Goal: Task Accomplishment & Management: Manage account settings

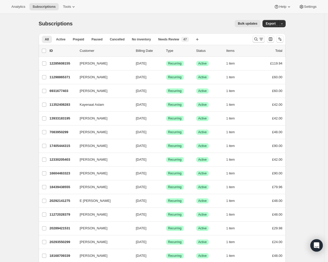
click at [256, 38] on icon "Search and filter results" at bounding box center [255, 39] width 5 height 5
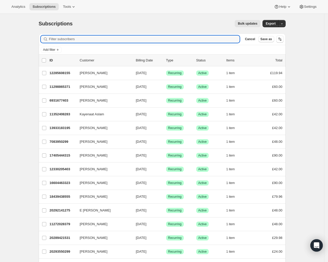
paste input "inborn-canvass.0c@icloud.com"
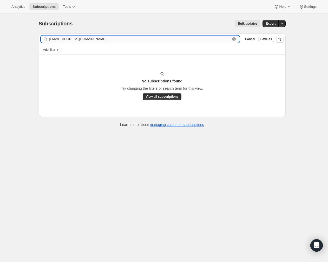
click at [62, 39] on input "inborn-canvass.0c@icloud.com" at bounding box center [139, 39] width 181 height 7
click at [83, 39] on input "inborn-canvass.0c@icloud.com" at bounding box center [139, 39] width 181 height 7
drag, startPoint x: 79, startPoint y: 40, endPoint x: 79, endPoint y: 55, distance: 14.8
click at [79, 40] on input "inborn-canvass.0c@icloud.com" at bounding box center [139, 39] width 181 height 7
type input "inborn-canvass.c@icloud.com"
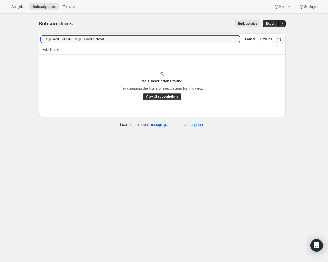
click at [79, 54] on div "Add filter" at bounding box center [162, 49] width 247 height 9
click at [85, 38] on input "inborn-canvass.c@icloud.com" at bounding box center [139, 39] width 181 height 7
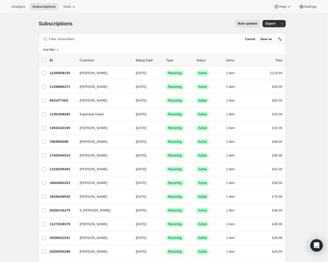
click at [76, 49] on div "Add filter" at bounding box center [162, 50] width 242 height 6
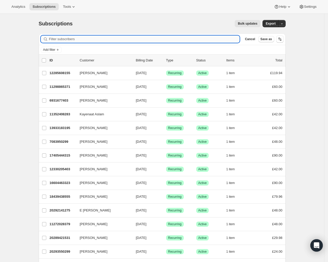
click at [92, 41] on input "Filter subscribers" at bounding box center [144, 39] width 191 height 7
paste input "Chantelle Braham"
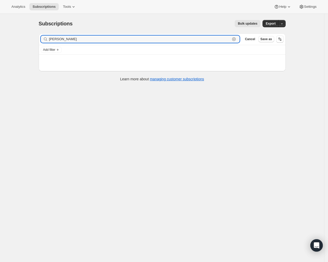
type input "Chantelle Braham"
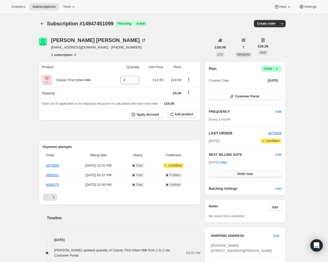
click at [251, 176] on button "Order now" at bounding box center [244, 174] width 72 height 7
click at [249, 176] on button "Click to confirm" at bounding box center [244, 174] width 72 height 7
